Goal: Task Accomplishment & Management: Complete application form

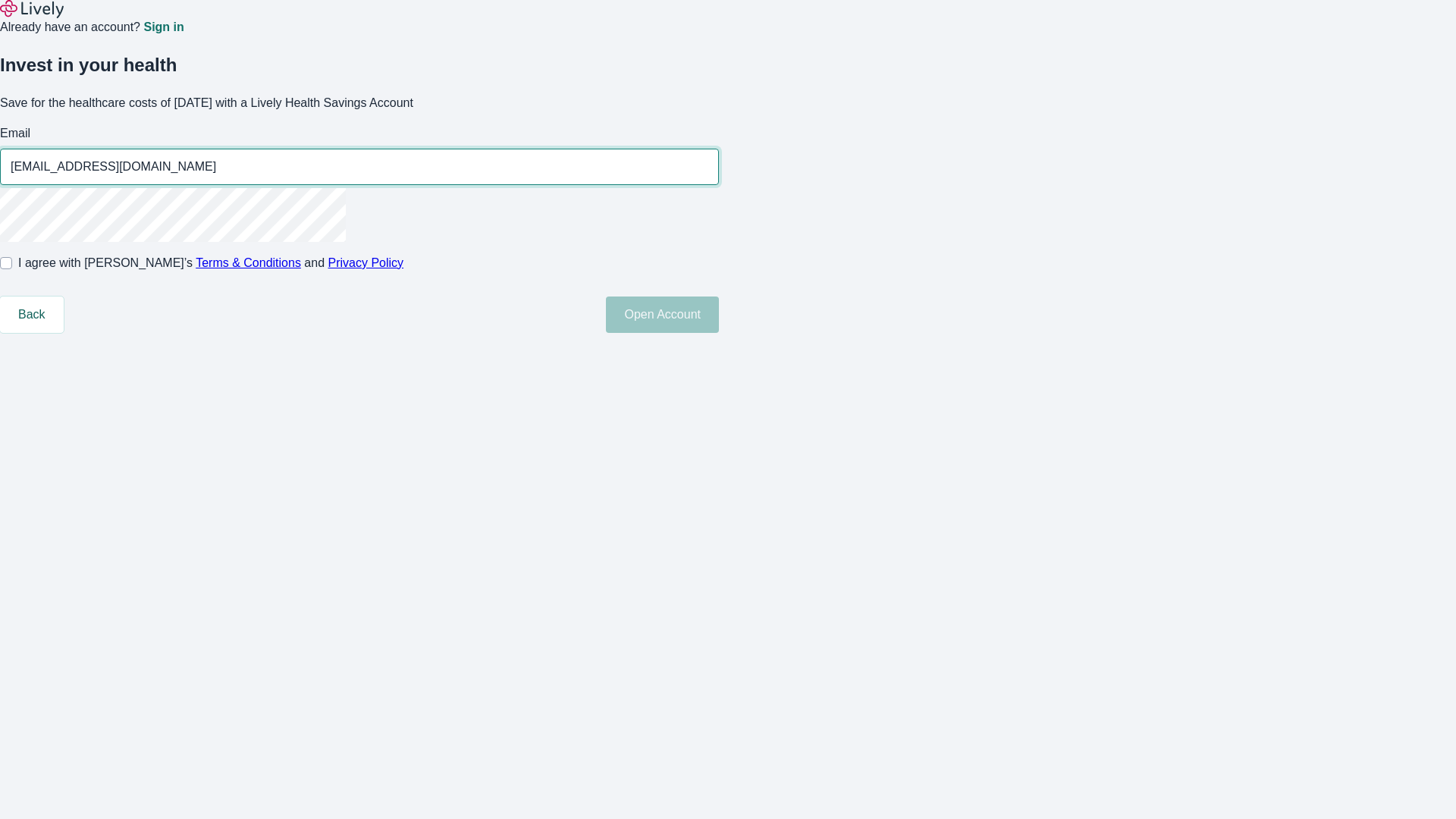
type input "Callie95250813095320@yahoo.com"
click at [12, 269] on input "I agree with Lively’s Terms & Conditions and Privacy Policy" at bounding box center [6, 263] width 12 height 12
checkbox input "true"
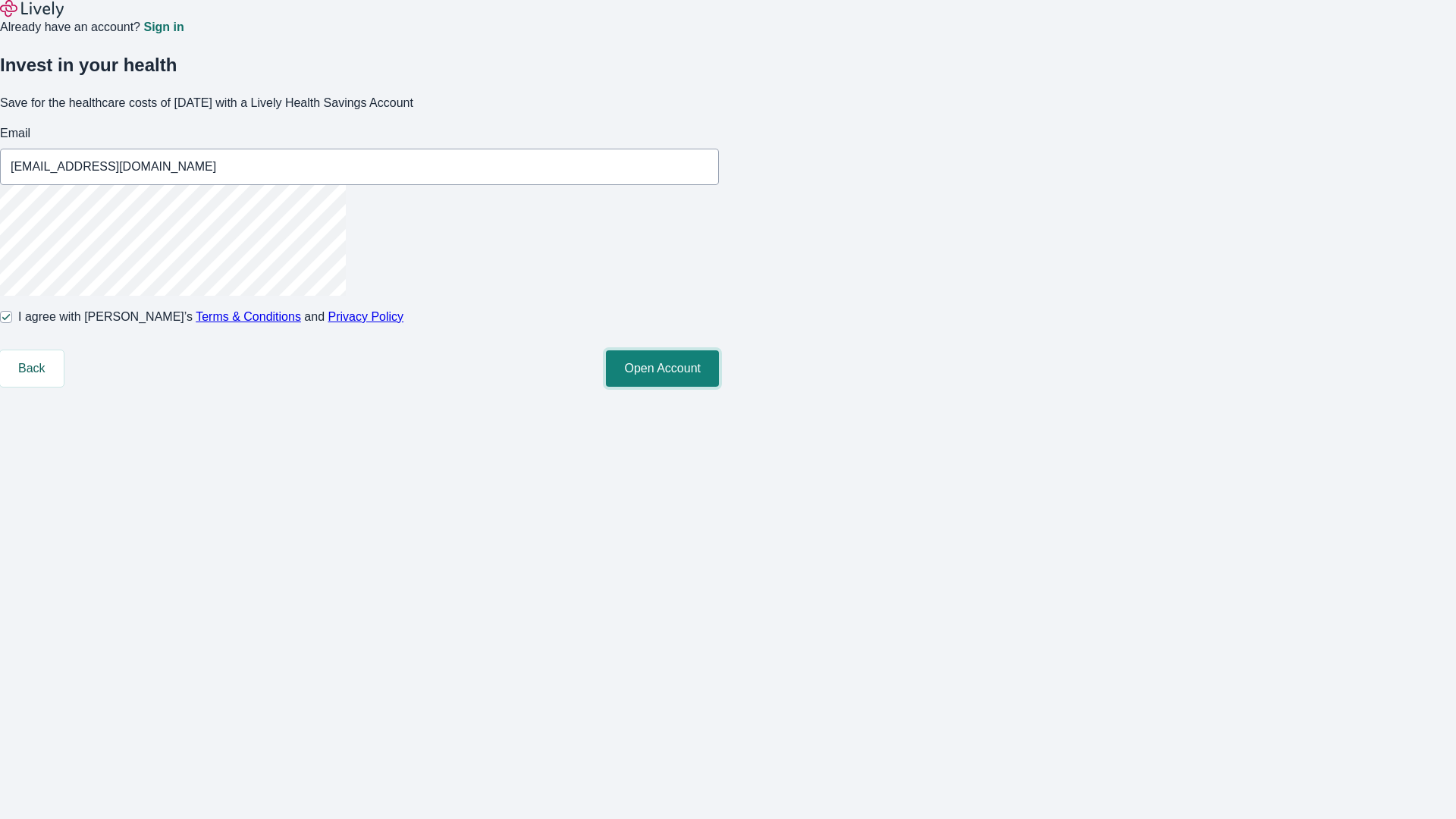
click at [719, 387] on button "Open Account" at bounding box center [662, 368] width 113 height 36
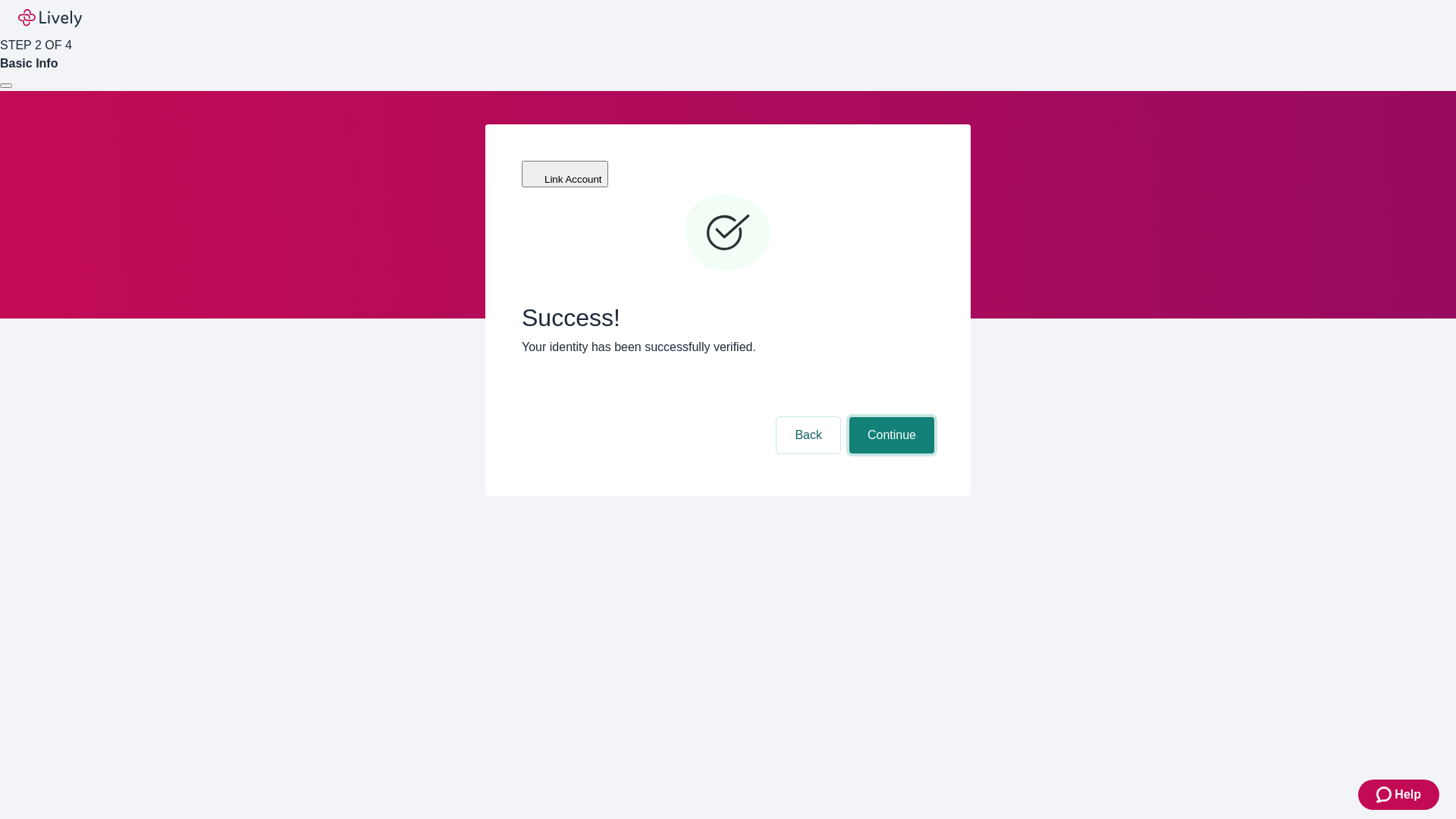
click at [890, 417] on button "Continue" at bounding box center [891, 435] width 85 height 36
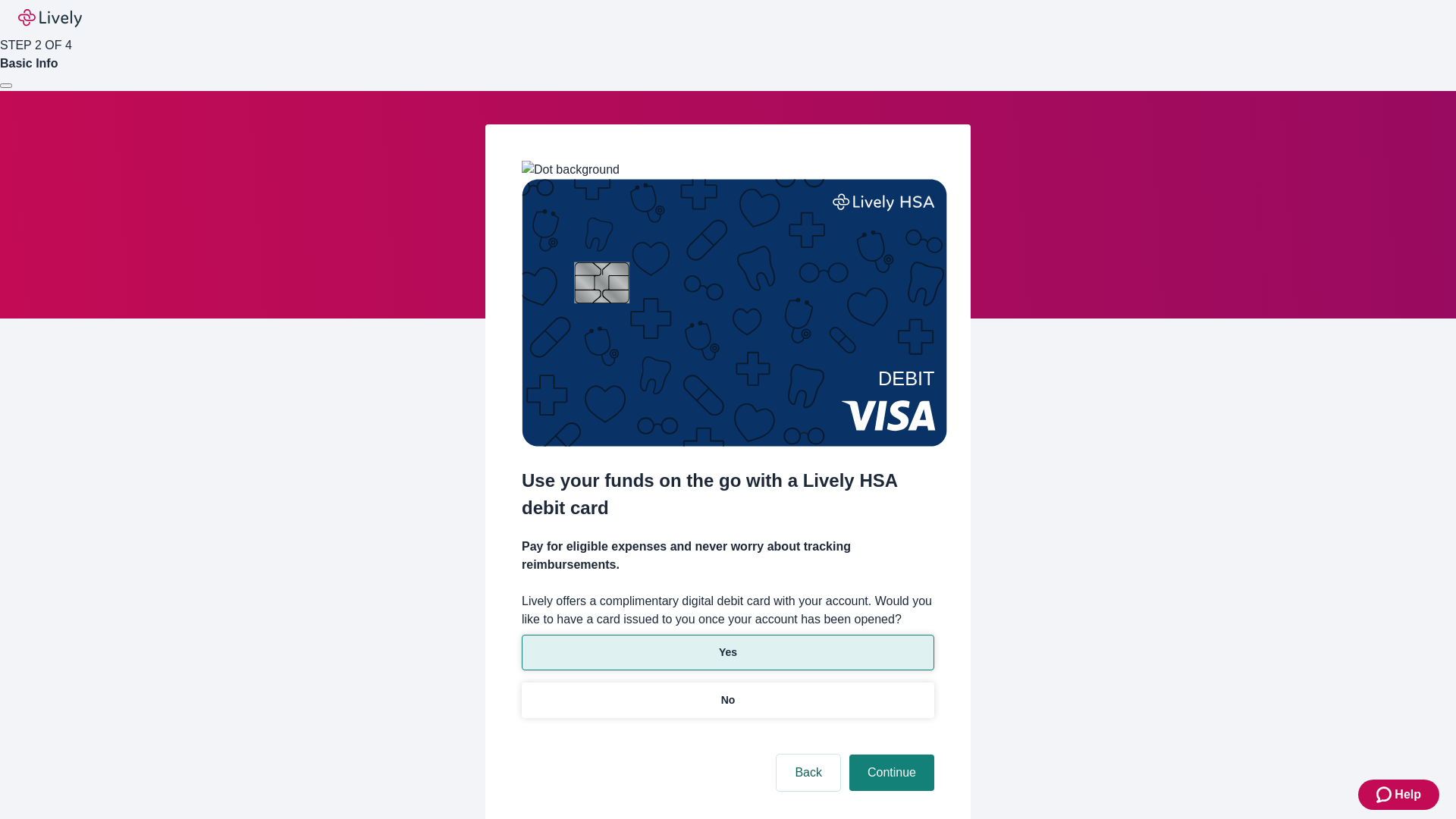
click at [727, 644] on p "Yes" at bounding box center [728, 652] width 18 height 16
click at [890, 754] on button "Continue" at bounding box center [891, 772] width 85 height 36
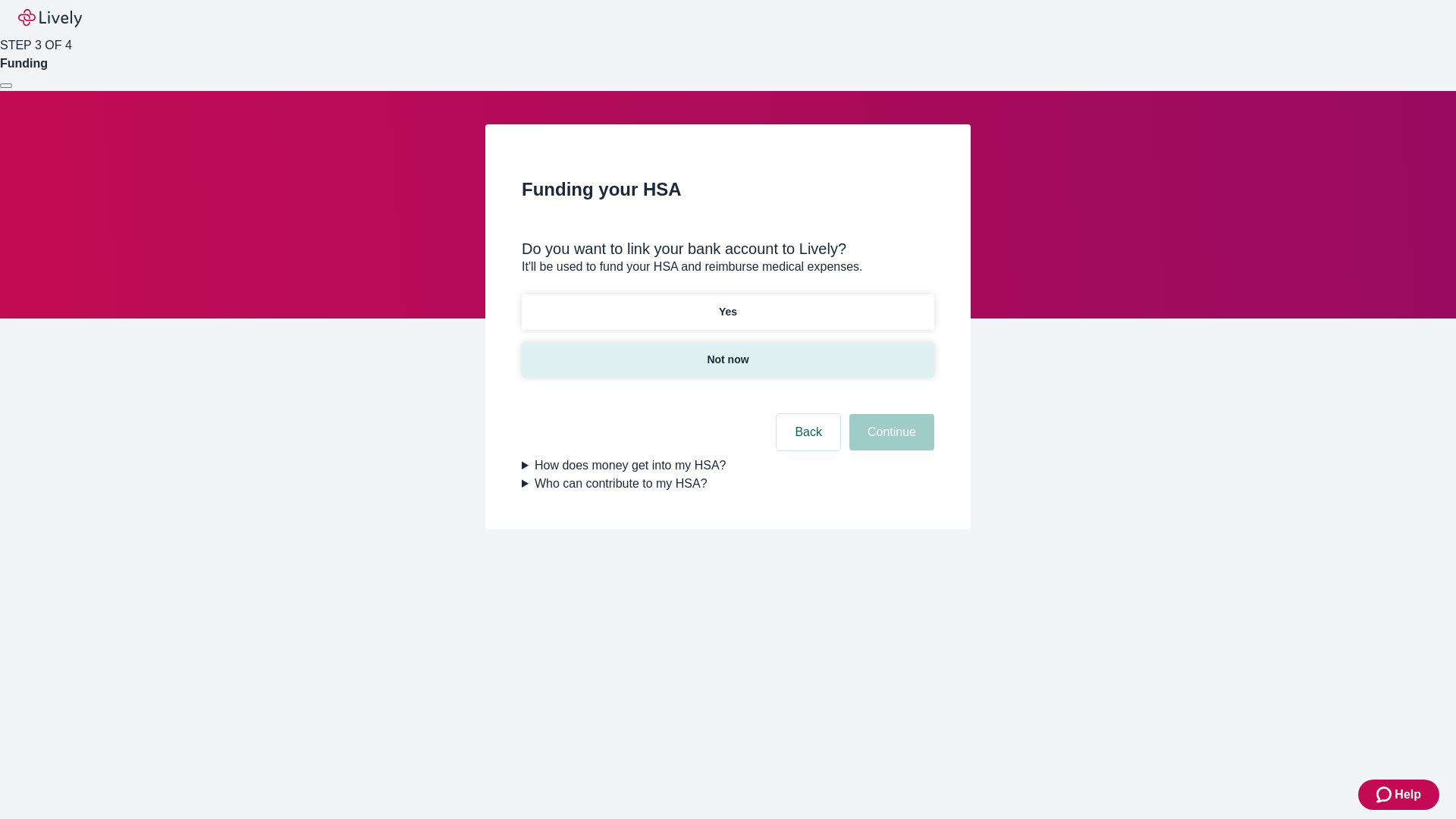
click at [727, 352] on p "Not now" at bounding box center [727, 359] width 42 height 16
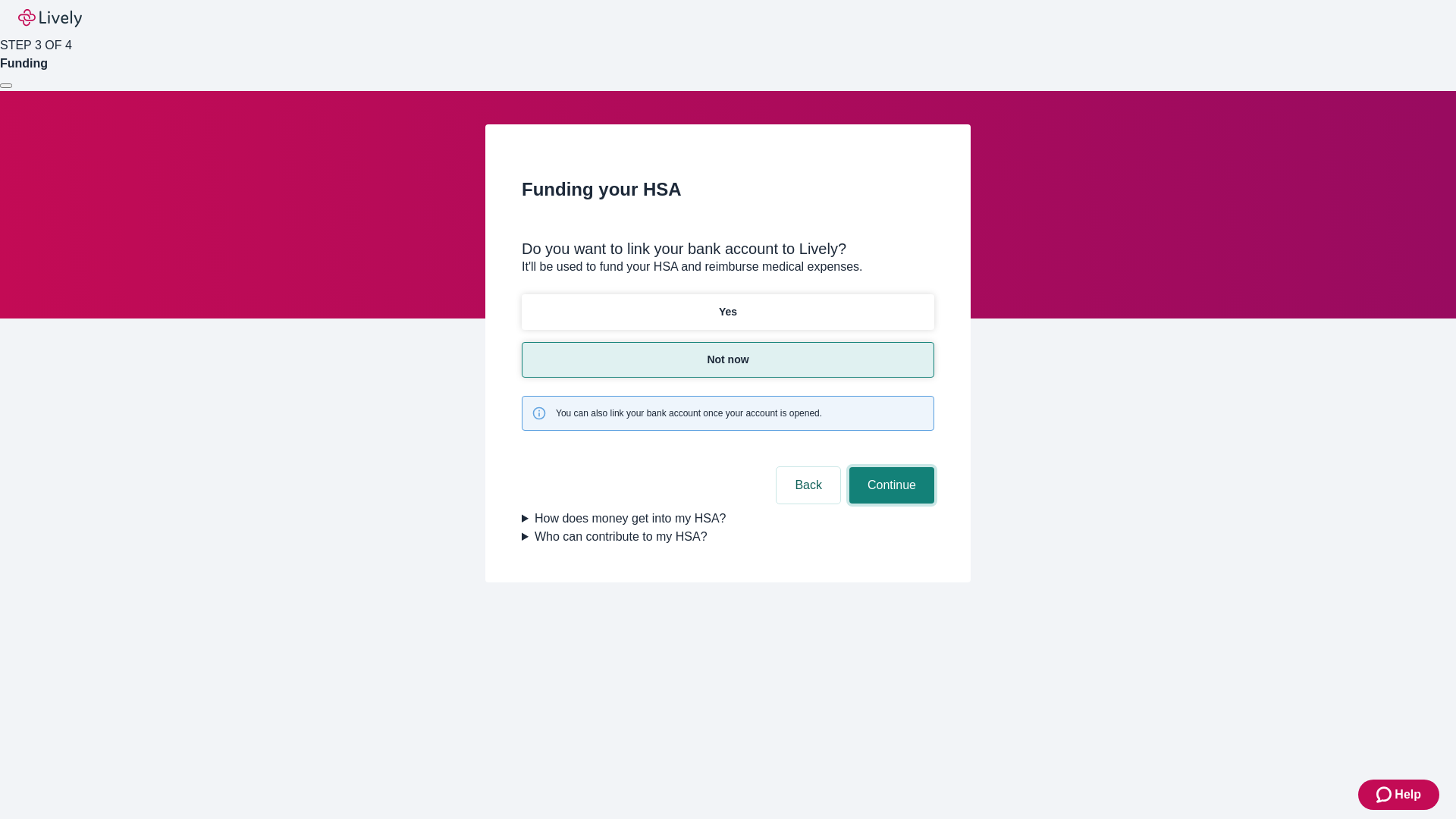
click at [890, 467] on button "Continue" at bounding box center [891, 485] width 85 height 36
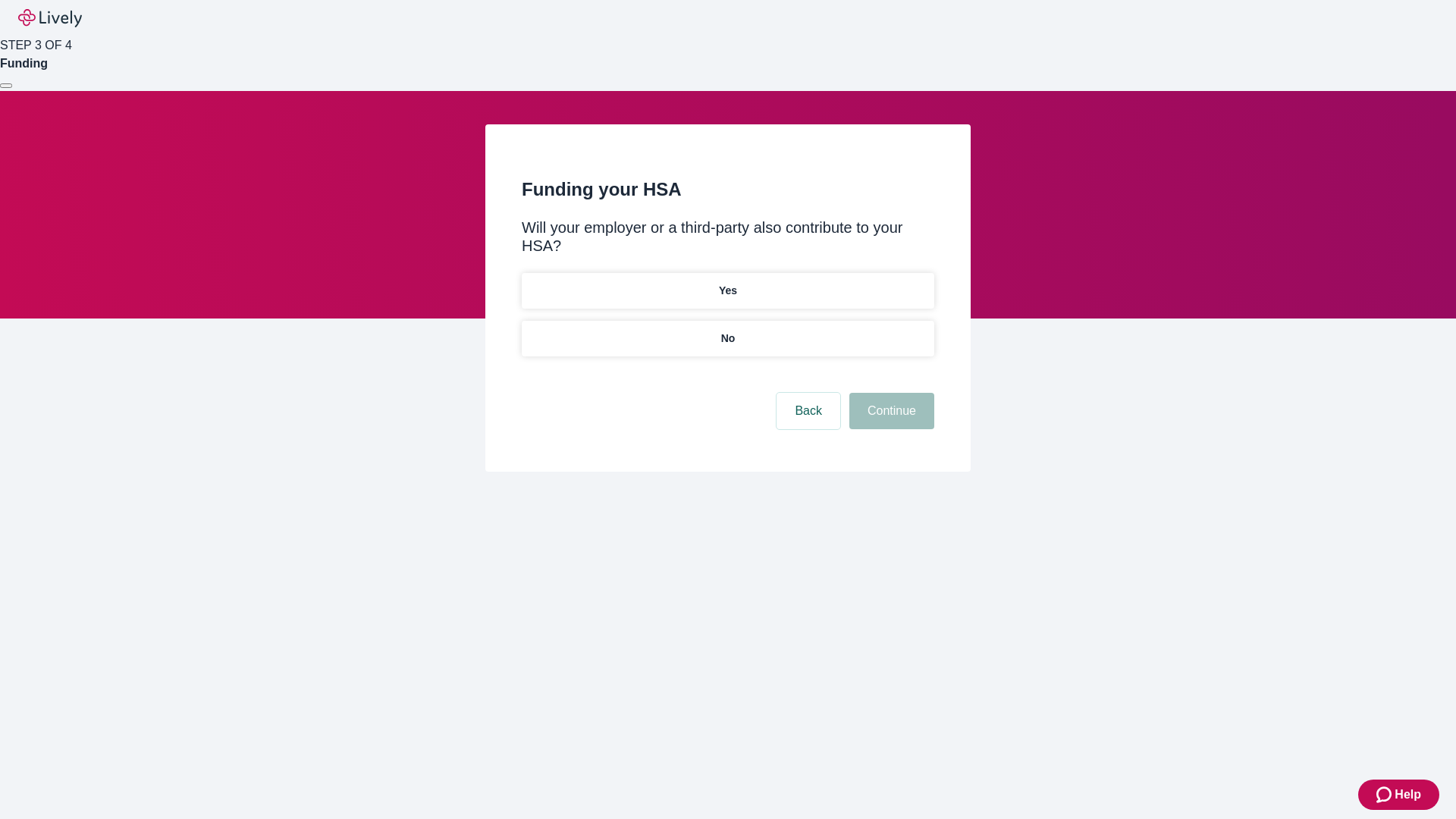
click at [727, 331] on p "No" at bounding box center [729, 338] width 15 height 16
click at [890, 393] on button "Continue" at bounding box center [891, 411] width 85 height 36
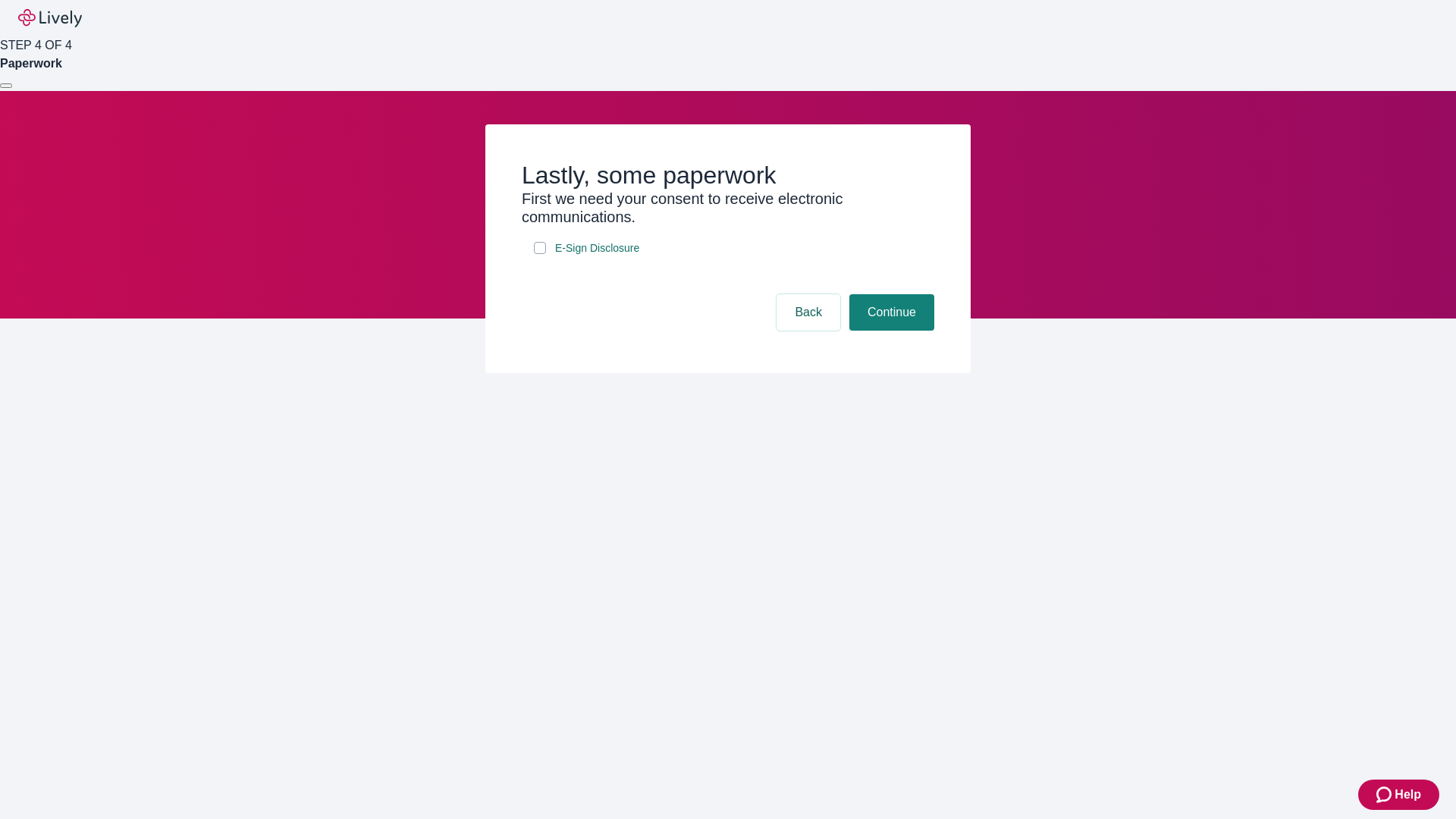
click at [540, 254] on input "E-Sign Disclosure" at bounding box center [539, 248] width 12 height 12
checkbox input "true"
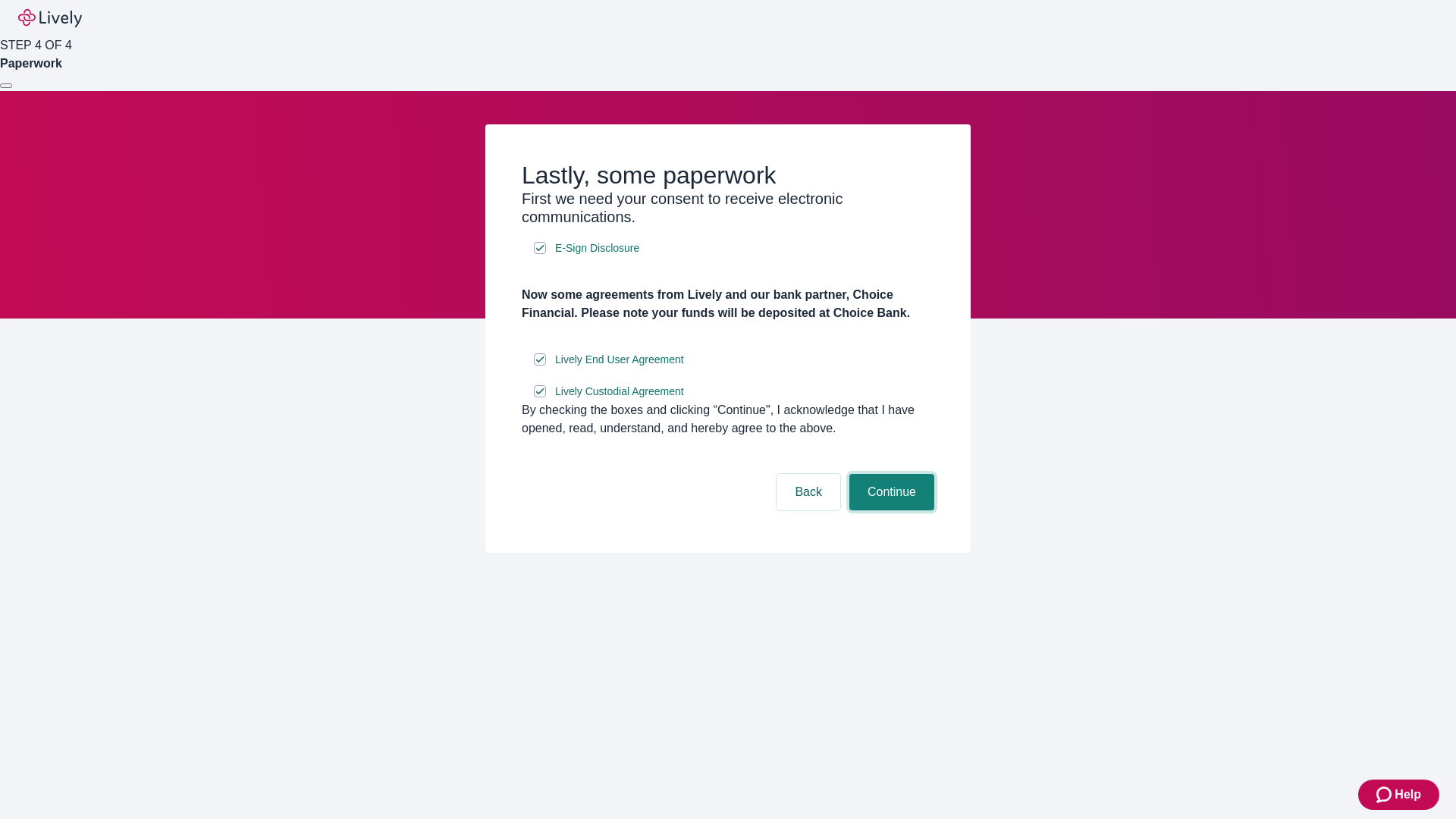
click at [890, 510] on button "Continue" at bounding box center [891, 492] width 85 height 36
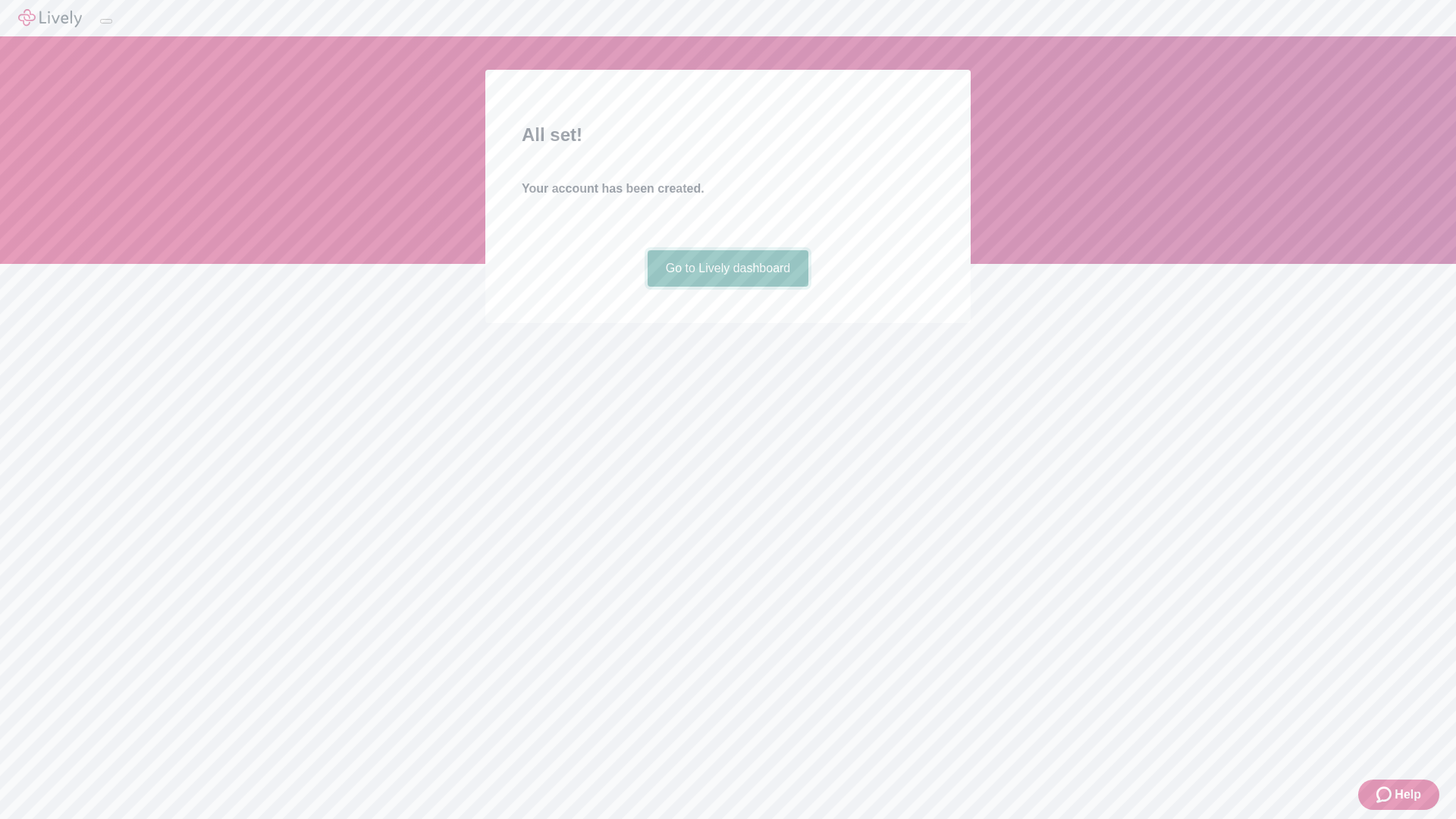
click at [727, 286] on link "Go to Lively dashboard" at bounding box center [728, 268] width 162 height 36
